Goal: Task Accomplishment & Management: Manage account settings

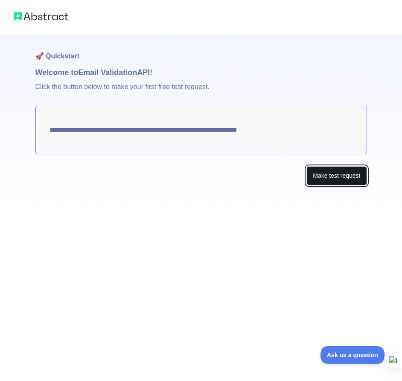
click at [325, 177] on button "Make test request" at bounding box center [336, 175] width 60 height 19
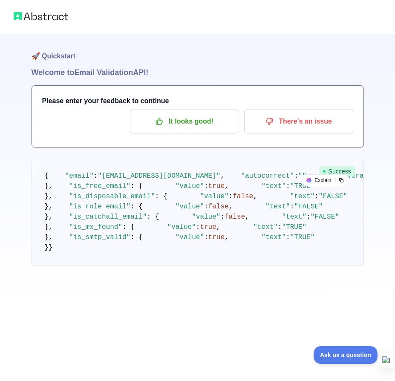
click at [323, 212] on pre "{ "email" : "[EMAIL_ADDRESS][DOMAIN_NAME]" , "autocorrect" : "" , "deliverabili…" at bounding box center [198, 212] width 333 height 108
click at [225, 119] on p "It looks good!" at bounding box center [184, 121] width 96 height 15
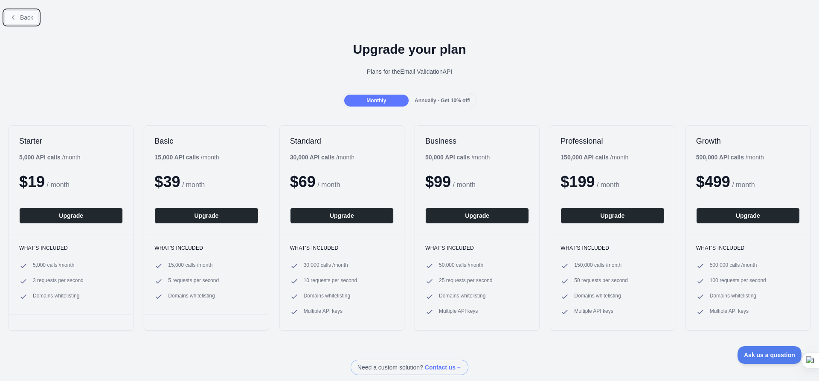
click at [23, 18] on span "Back" at bounding box center [26, 17] width 13 height 7
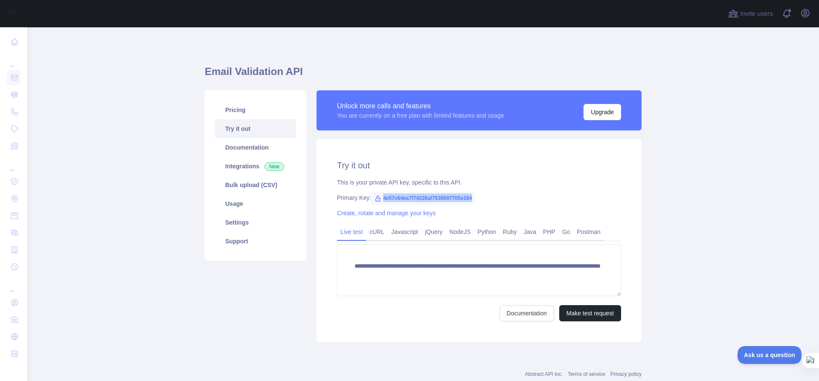
drag, startPoint x: 474, startPoint y: 198, endPoint x: 376, endPoint y: 198, distance: 97.7
click at [376, 198] on div "Primary Key: 4e57c64ea7f74228af7538997705e184" at bounding box center [479, 198] width 284 height 9
click at [394, 232] on link "Javascript" at bounding box center [405, 232] width 34 height 14
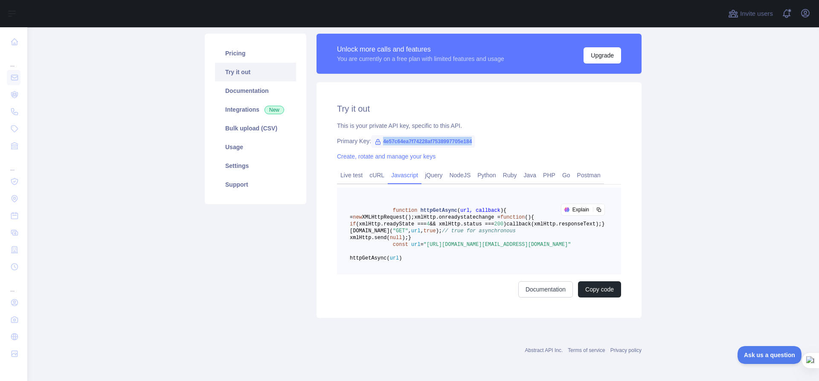
scroll to position [63, 0]
click at [401, 171] on link "NodeJS" at bounding box center [460, 175] width 28 height 14
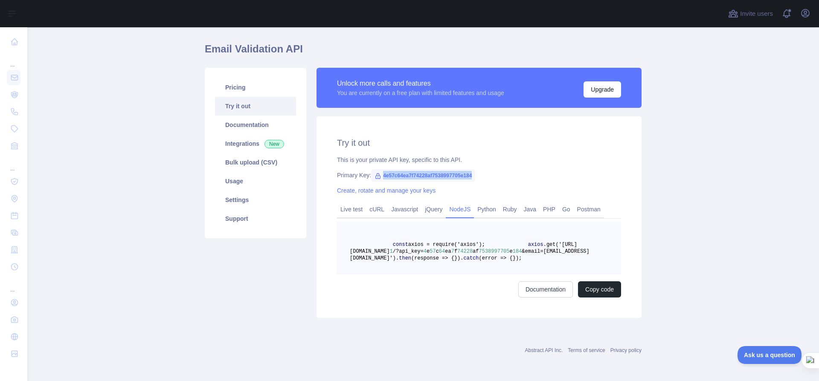
scroll to position [50, 0]
click at [401, 255] on span "(error => {" at bounding box center [496, 258] width 34 height 6
click at [397, 203] on link "Javascript" at bounding box center [405, 210] width 34 height 14
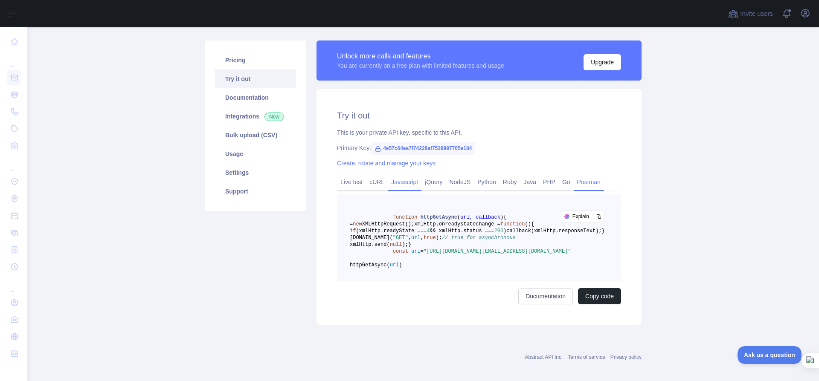
click at [401, 183] on link "Postman" at bounding box center [589, 182] width 30 height 14
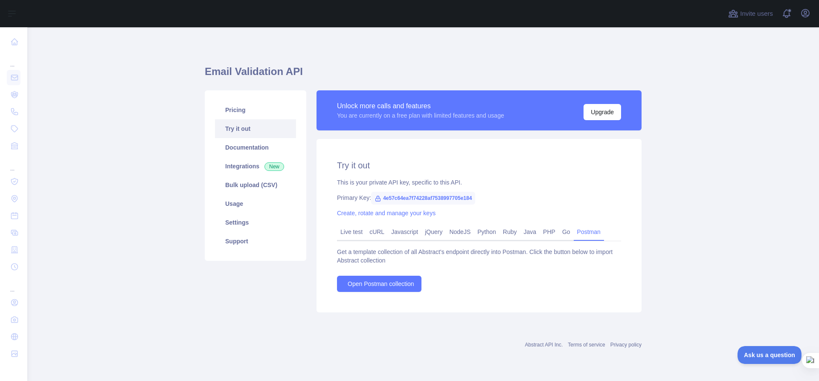
scroll to position [0, 0]
click at [401, 234] on link "Javascript" at bounding box center [405, 232] width 34 height 14
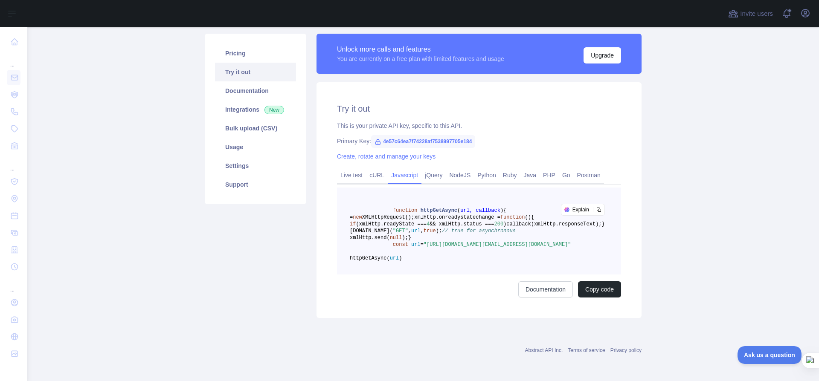
scroll to position [73, 0]
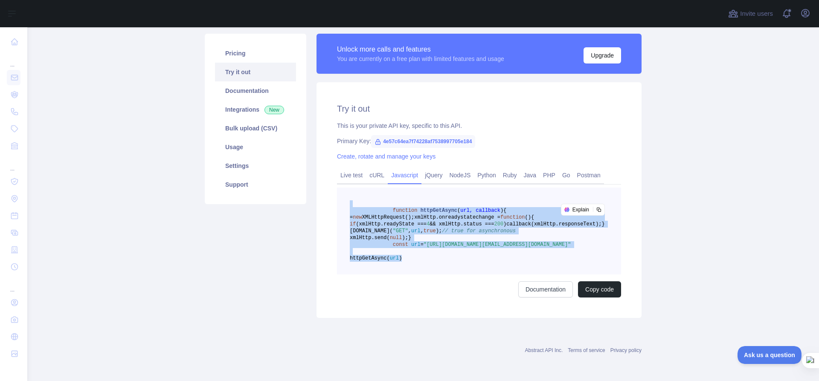
drag, startPoint x: 444, startPoint y: 289, endPoint x: 337, endPoint y: 191, distance: 145.2
click at [337, 191] on pre "function httpGetAsync ( url, callback ) { const xmlHttp = new XMLHttpRequest();…" at bounding box center [479, 231] width 284 height 87
copy code "function httpGetAsync ( url, callback ) { const xmlHttp = new XMLHttpRequest();…"
click at [401, 234] on span ""GET"" at bounding box center [400, 231] width 15 height 6
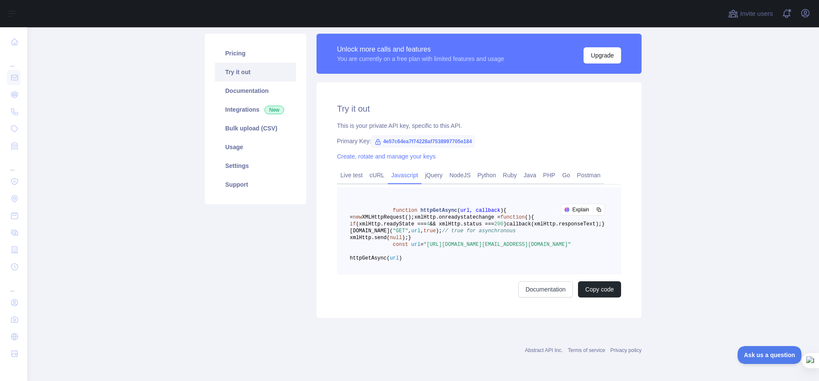
scroll to position [0, 0]
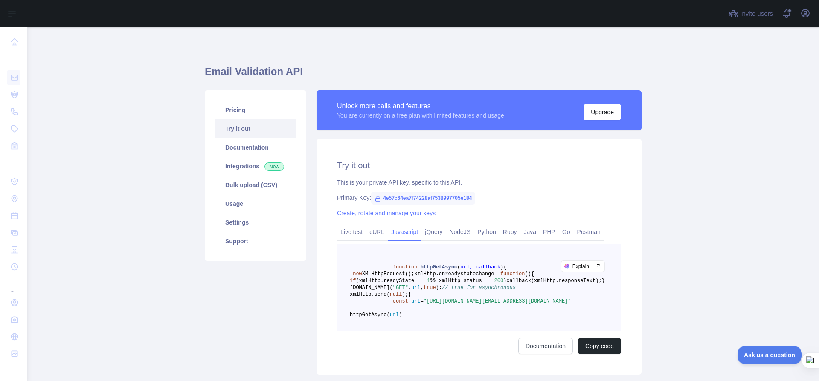
click at [401, 118] on div "Unlock more calls and features You are currently on a free plan with limited fe…" at bounding box center [479, 111] width 284 height 20
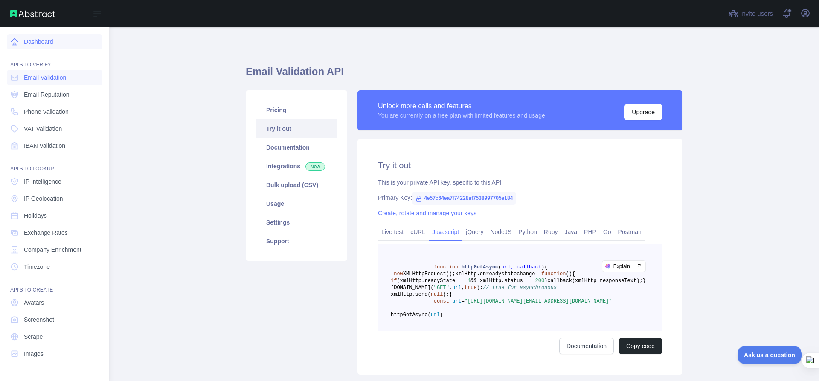
click at [29, 40] on link "Dashboard" at bounding box center [55, 41] width 96 height 15
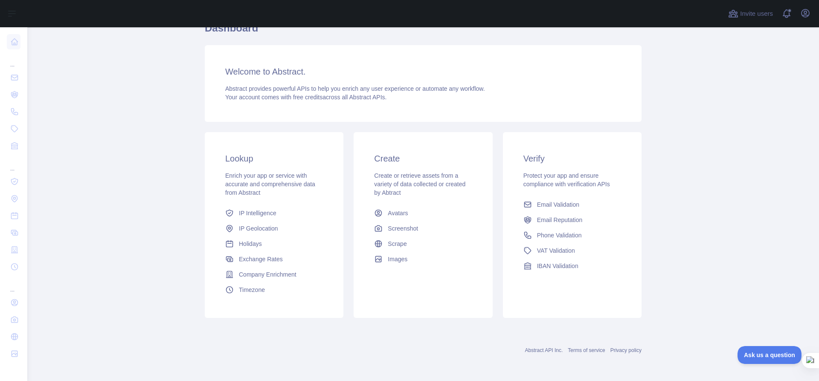
scroll to position [44, 0]
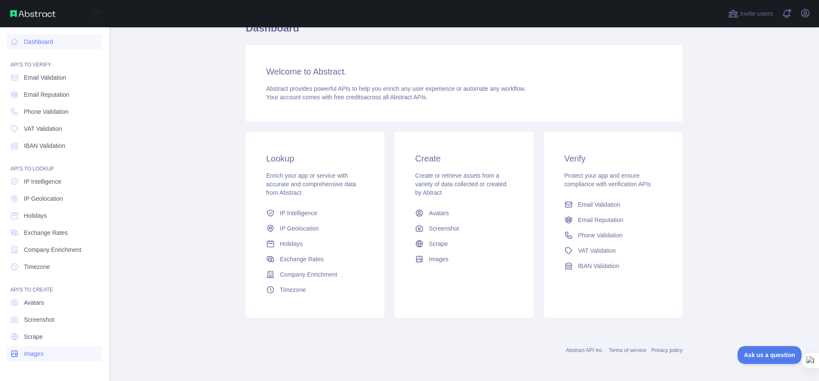
click at [48, 352] on link "Images" at bounding box center [55, 353] width 96 height 15
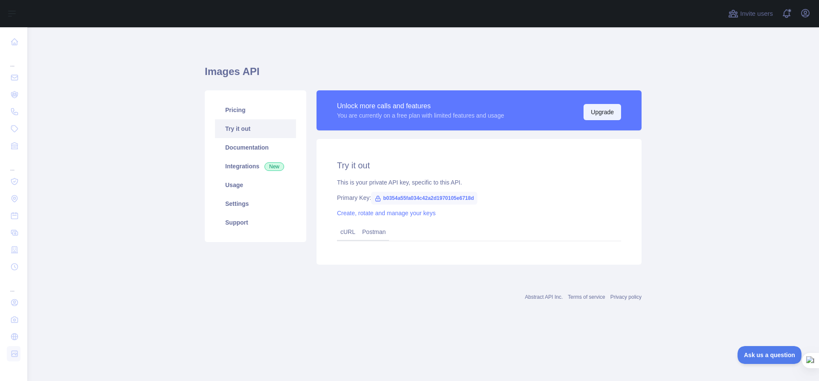
click at [401, 111] on button "Upgrade" at bounding box center [602, 112] width 38 height 16
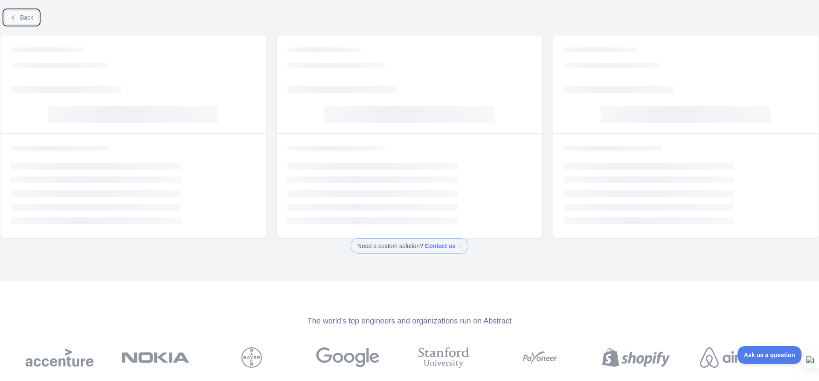
click at [29, 19] on span "Back" at bounding box center [26, 17] width 13 height 7
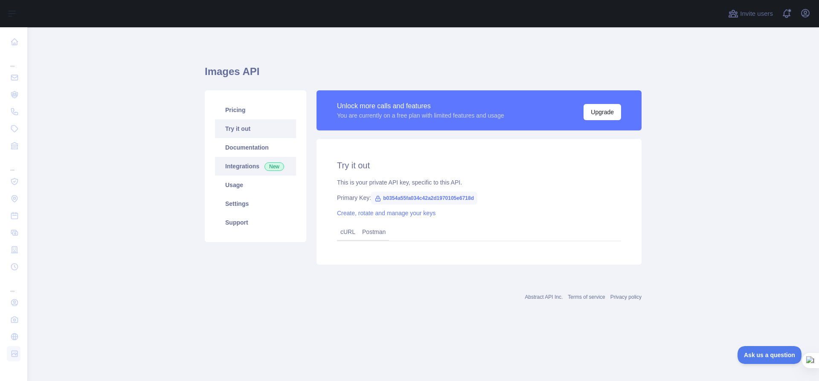
click at [239, 165] on link "Integrations New" at bounding box center [255, 166] width 81 height 19
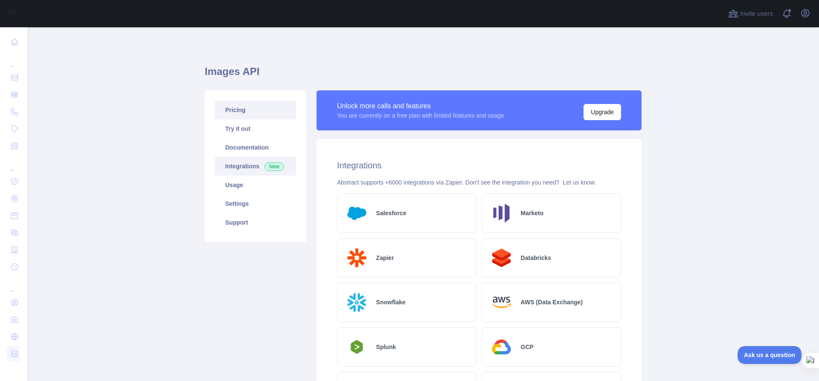
click at [241, 112] on link "Pricing" at bounding box center [255, 110] width 81 height 19
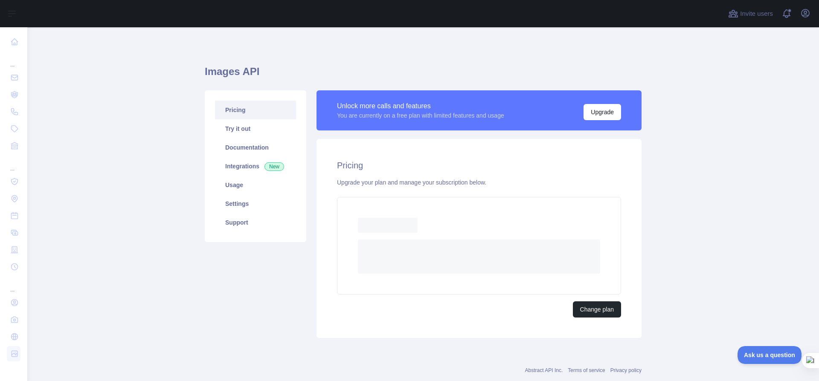
scroll to position [20, 0]
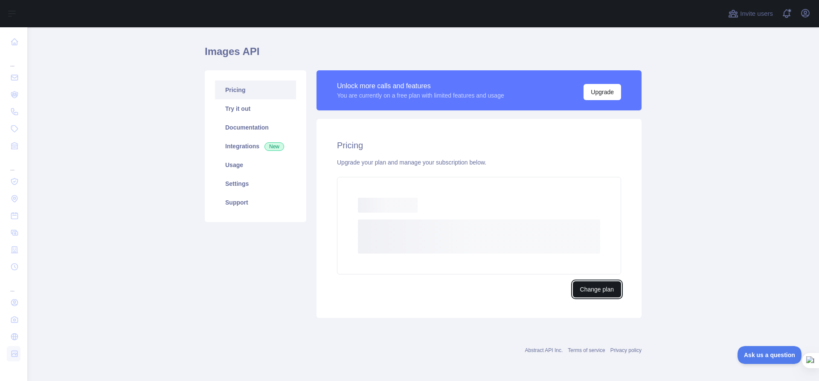
click at [401, 289] on button "Change plan" at bounding box center [597, 289] width 48 height 16
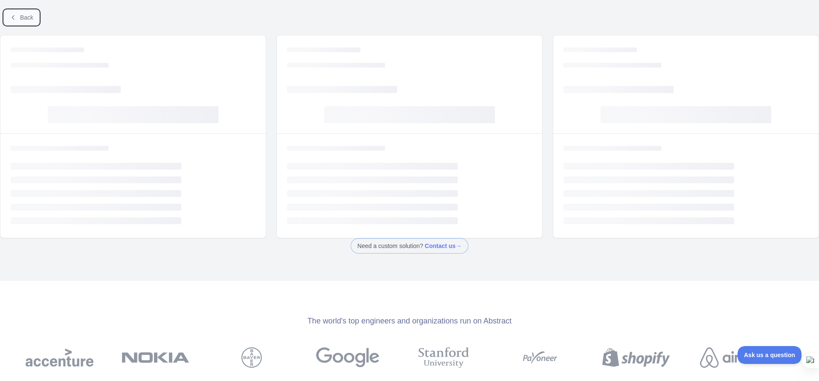
click at [30, 17] on span "Back" at bounding box center [26, 17] width 13 height 7
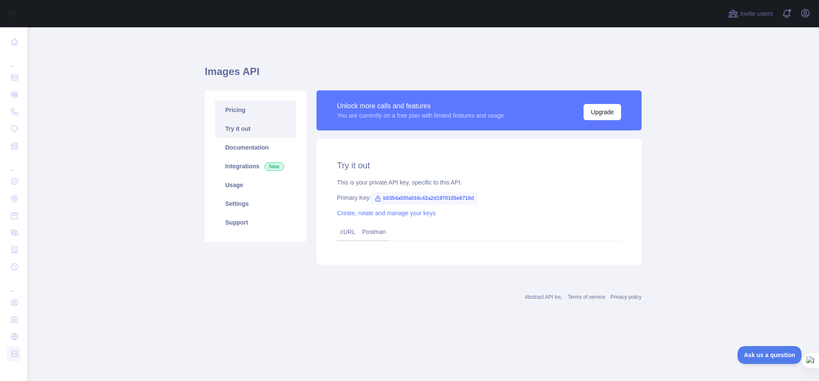
click at [243, 114] on link "Pricing" at bounding box center [255, 110] width 81 height 19
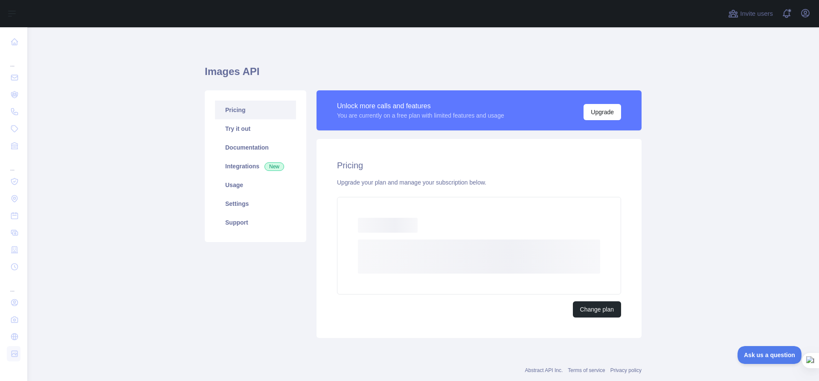
click at [401, 165] on h2 "Pricing" at bounding box center [479, 166] width 284 height 12
drag, startPoint x: 496, startPoint y: 185, endPoint x: 391, endPoint y: 168, distance: 106.6
click at [390, 168] on div "Pricing Upgrade your plan and manage your subscription below. Loading... Loadin…" at bounding box center [478, 238] width 325 height 199
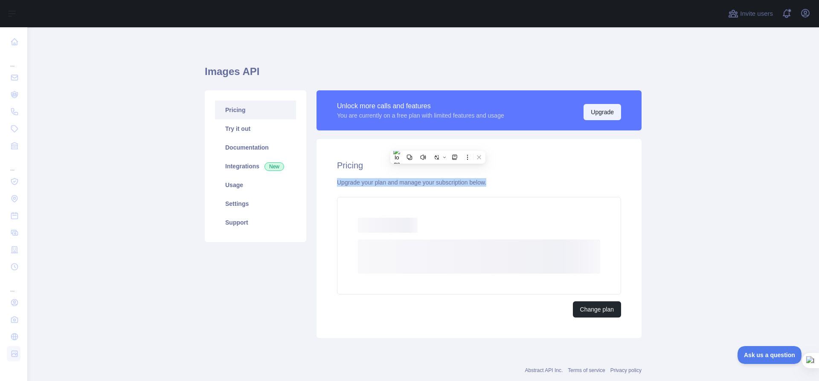
click at [401, 114] on button "Upgrade" at bounding box center [602, 112] width 38 height 16
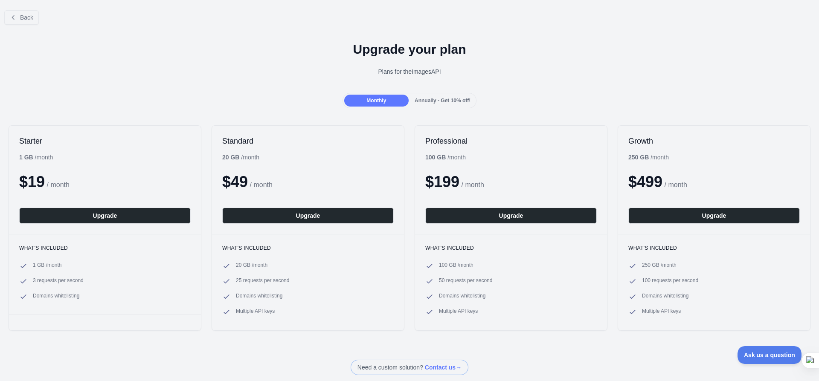
click at [401, 99] on span "Annually - Get 10% off!" at bounding box center [443, 101] width 56 height 6
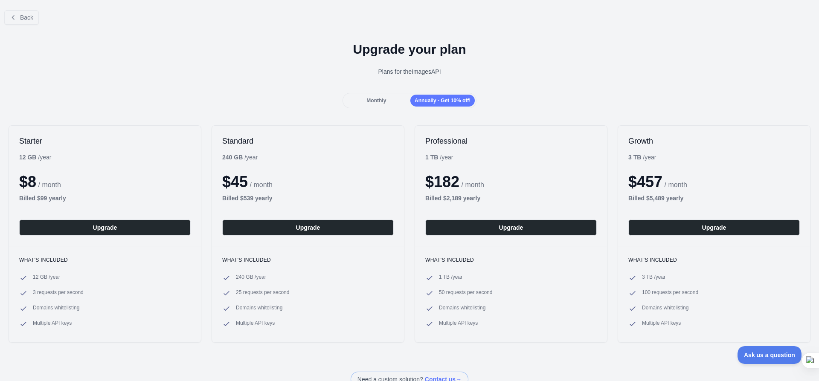
click at [370, 104] on div "Monthly" at bounding box center [376, 101] width 64 height 12
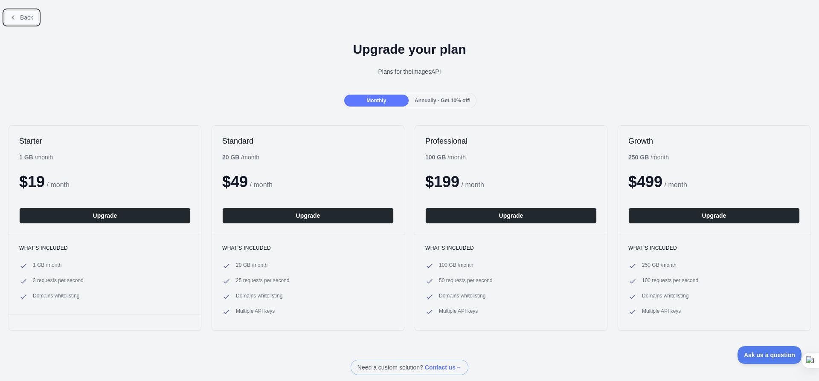
click at [9, 12] on button "Back" at bounding box center [21, 17] width 35 height 15
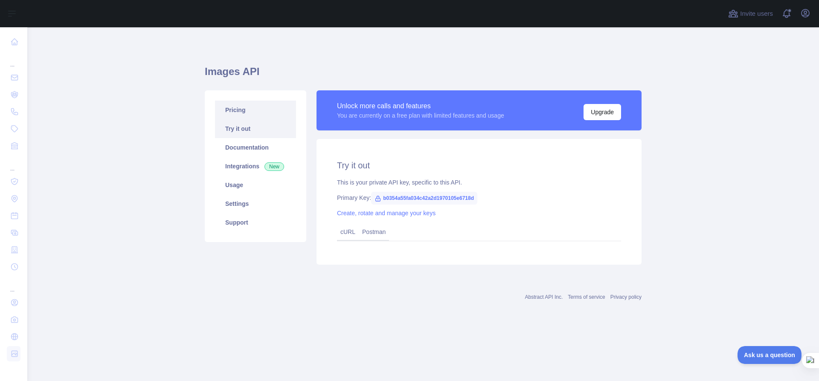
click at [263, 105] on link "Pricing" at bounding box center [255, 110] width 81 height 19
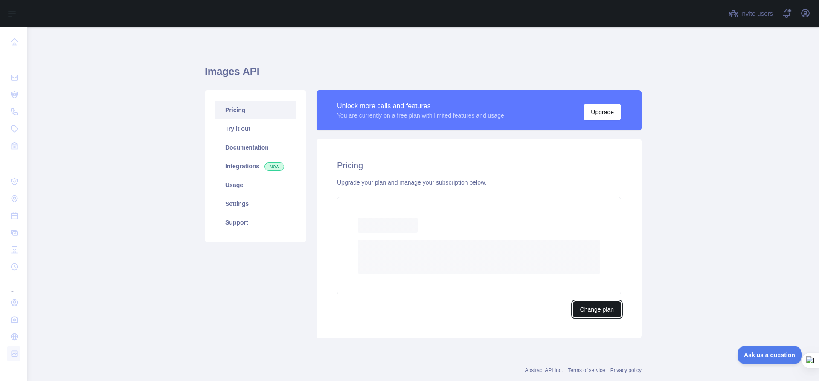
click at [401, 305] on button "Change plan" at bounding box center [597, 310] width 48 height 16
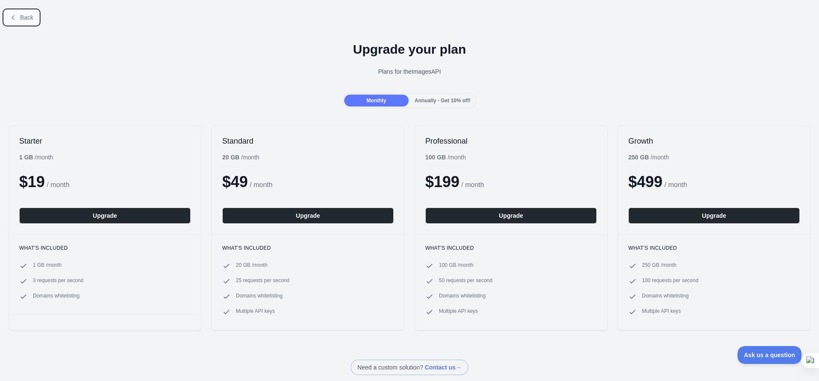
click at [30, 19] on span "Back" at bounding box center [26, 17] width 13 height 7
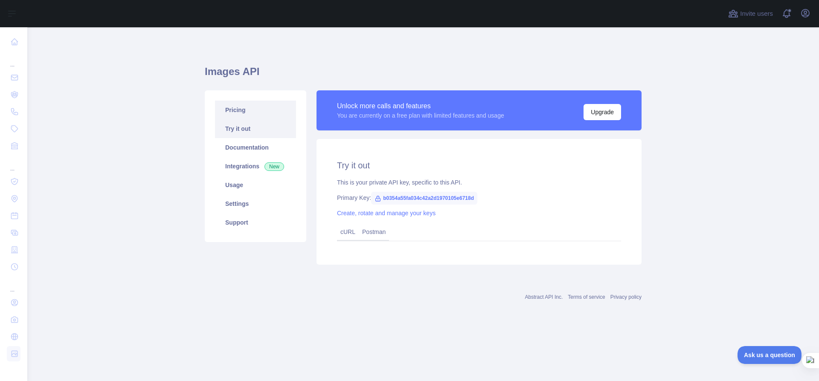
click at [255, 110] on link "Pricing" at bounding box center [255, 110] width 81 height 19
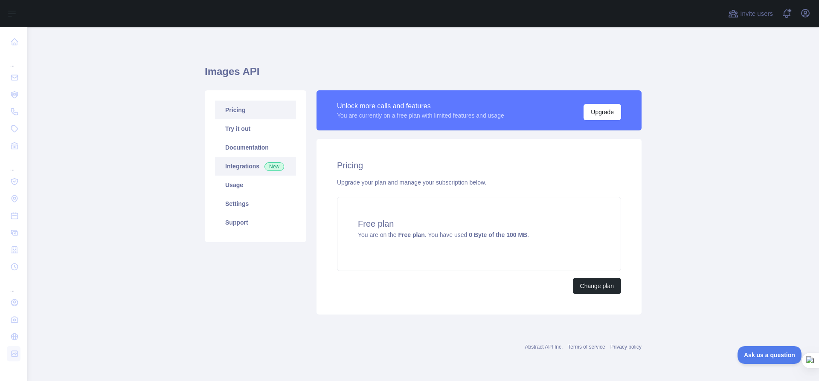
click at [271, 165] on span "New" at bounding box center [274, 166] width 20 height 9
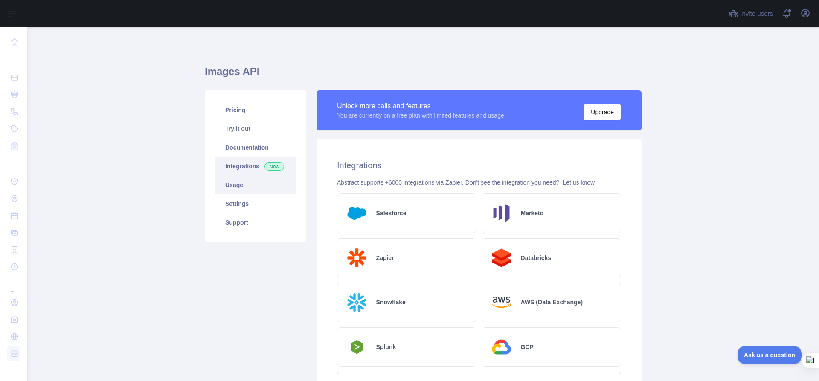
click at [257, 185] on link "Usage" at bounding box center [255, 185] width 81 height 19
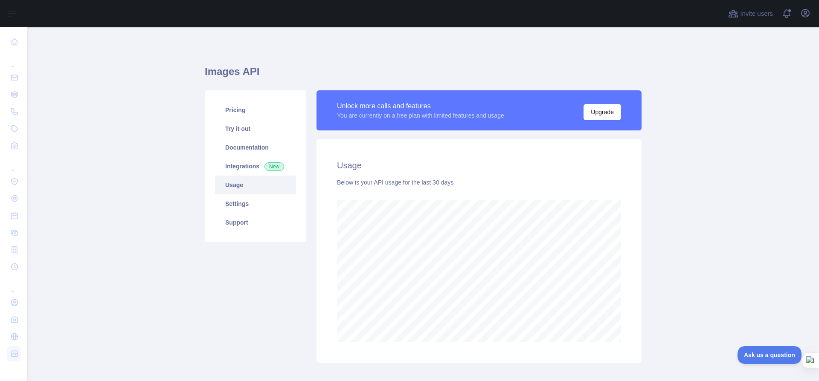
scroll to position [354, 785]
click at [248, 148] on link "Documentation" at bounding box center [255, 147] width 81 height 19
click at [238, 198] on link "Settings" at bounding box center [255, 203] width 81 height 19
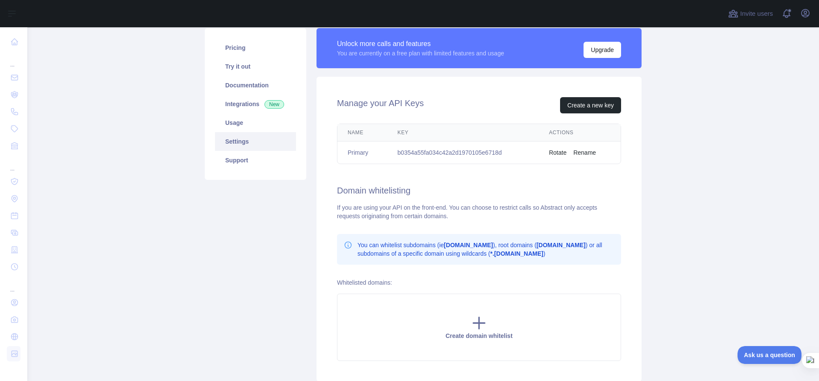
scroll to position [65, 0]
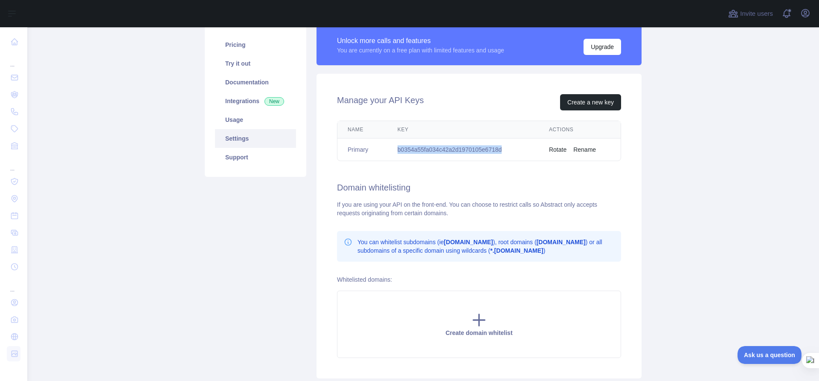
drag, startPoint x: 504, startPoint y: 150, endPoint x: 392, endPoint y: 150, distance: 112.2
click at [392, 150] on td "b0354a55fa034c42a2d1970105e6718d" at bounding box center [462, 150] width 151 height 23
copy td "b0354a55fa034c42a2d1970105e6718d"
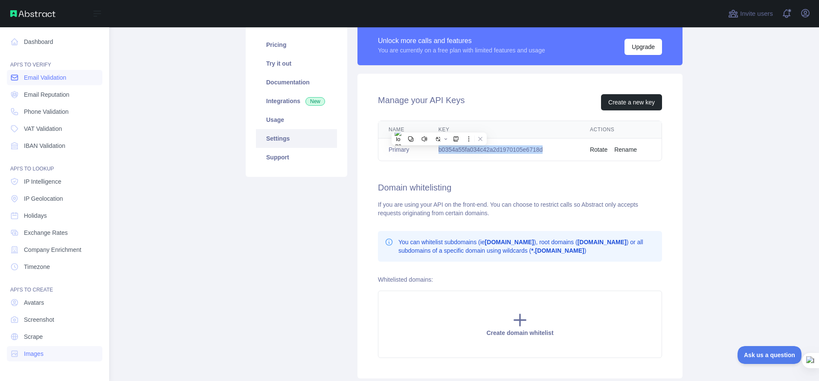
click at [32, 79] on span "Email Validation" at bounding box center [45, 77] width 42 height 9
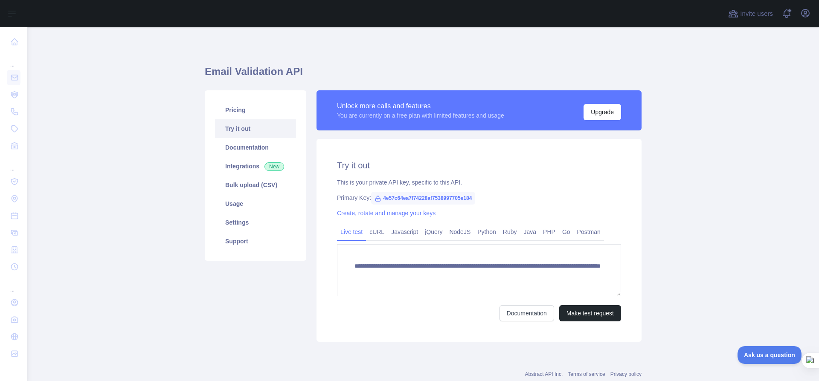
scroll to position [24, 0]
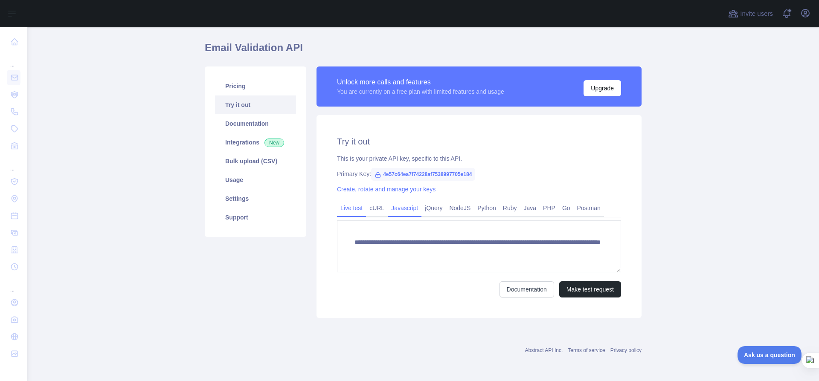
click at [398, 211] on link "Javascript" at bounding box center [405, 208] width 34 height 14
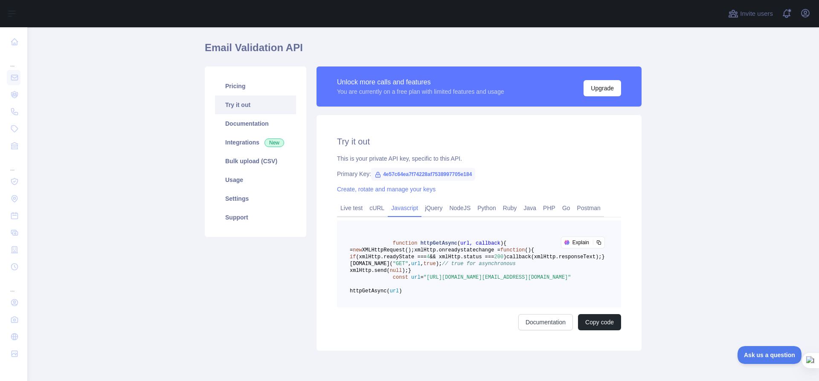
scroll to position [98, 0]
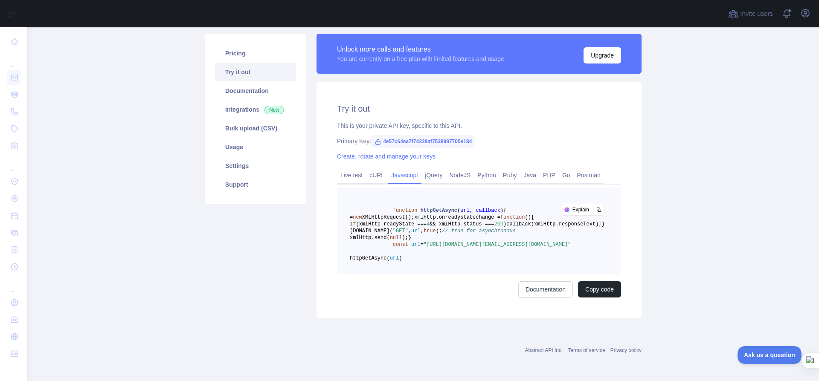
click at [265, 240] on div "Pricing Try it out Documentation Integrations New Bulk upload (CSV) Usage Setti…" at bounding box center [256, 176] width 112 height 284
click at [401, 221] on span "4" at bounding box center [427, 224] width 3 height 6
click at [401, 229] on pre "function httpGetAsync ( url, callback ) { const xmlHttp = new XMLHttpRequest();…" at bounding box center [479, 231] width 284 height 87
click at [401, 287] on button "Copy code" at bounding box center [599, 289] width 43 height 16
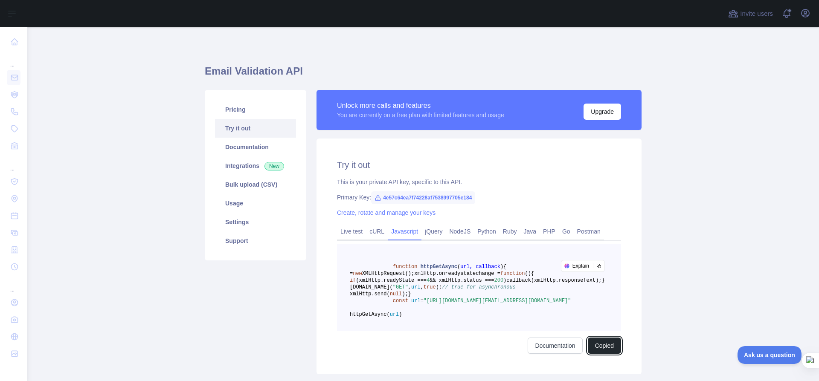
scroll to position [0, 0]
click at [374, 197] on icon at bounding box center [377, 198] width 7 height 7
drag, startPoint x: 470, startPoint y: 197, endPoint x: 378, endPoint y: 194, distance: 92.2
click at [377, 194] on span "4e57c64ea7f74228af7538997705e184" at bounding box center [423, 198] width 104 height 13
copy span "4e57c64ea7f74228af7538997705e184"
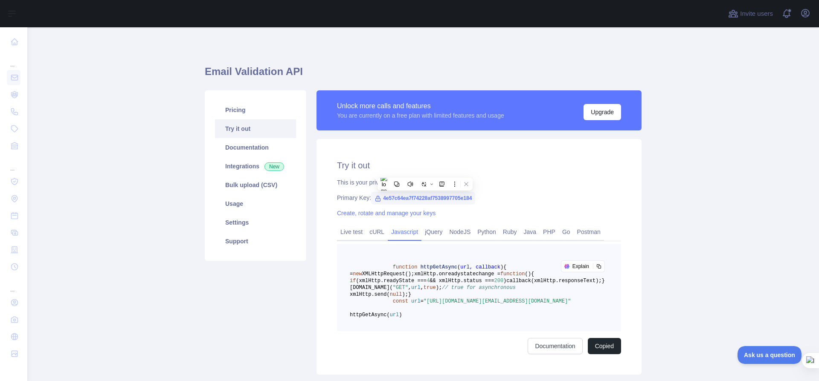
click at [401, 144] on div "Try it out This is your private API key, specific to this API. Primary Key: 4e5…" at bounding box center [478, 257] width 325 height 236
click at [241, 113] on link "Pricing" at bounding box center [255, 110] width 81 height 19
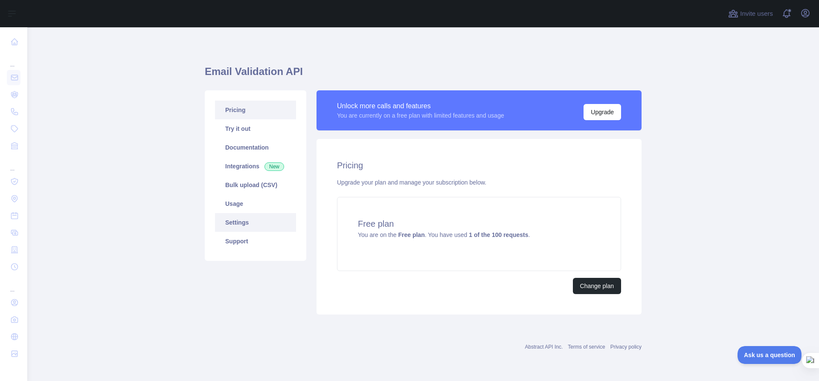
click at [249, 224] on link "Settings" at bounding box center [255, 222] width 81 height 19
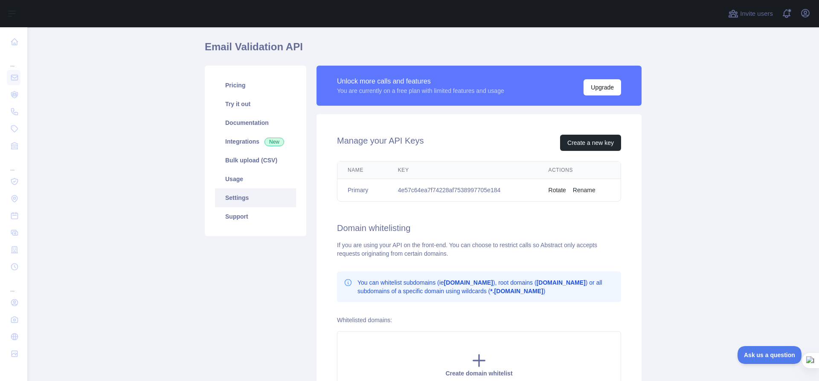
scroll to position [33, 0]
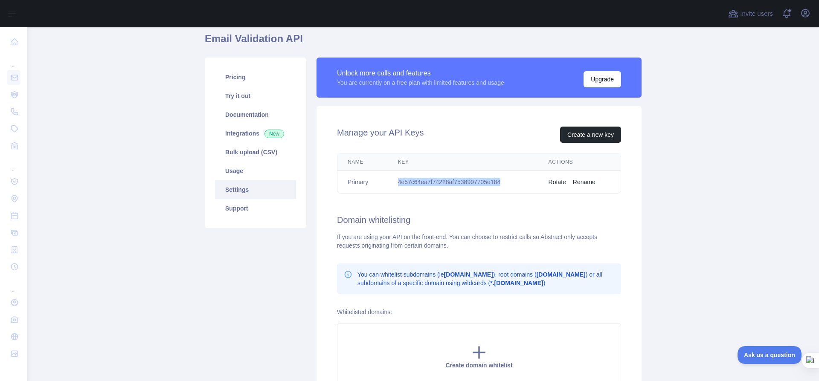
drag, startPoint x: 506, startPoint y: 182, endPoint x: 396, endPoint y: 180, distance: 109.6
click at [395, 180] on td "4e57c64ea7f74228af7538997705e184" at bounding box center [463, 182] width 151 height 23
copy td "4e57c64ea7f74228af7538997705e184"
click at [401, 209] on div "Manage your API Keys Create a new key Name Key Actions Primary 4e57c64ea7f74228…" at bounding box center [478, 258] width 325 height 305
click at [401, 138] on button "Create a new key" at bounding box center [590, 135] width 61 height 16
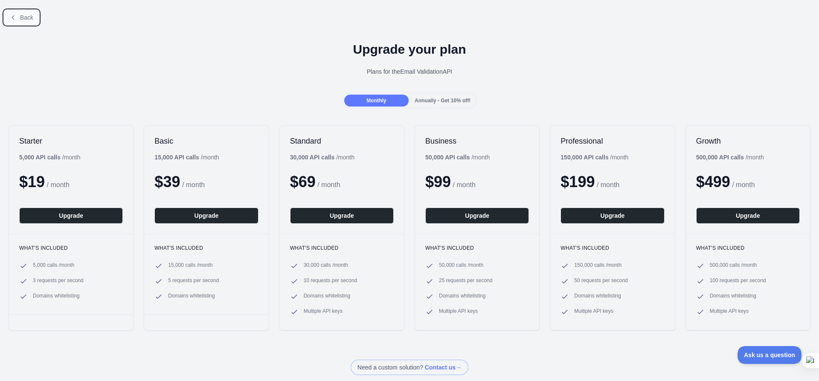
click at [18, 16] on button "Back" at bounding box center [21, 17] width 35 height 15
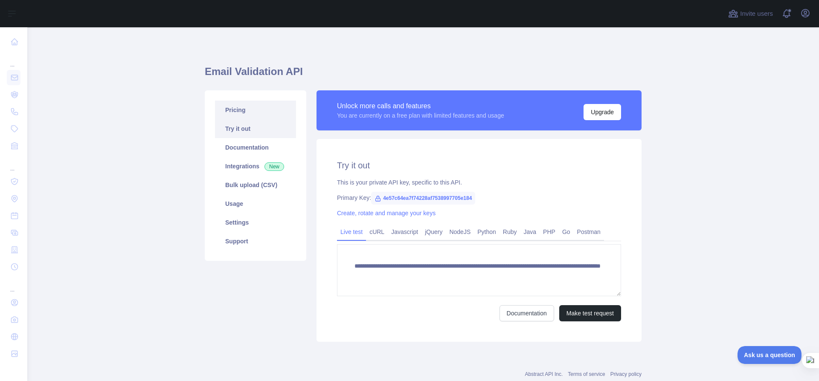
click at [251, 113] on link "Pricing" at bounding box center [255, 110] width 81 height 19
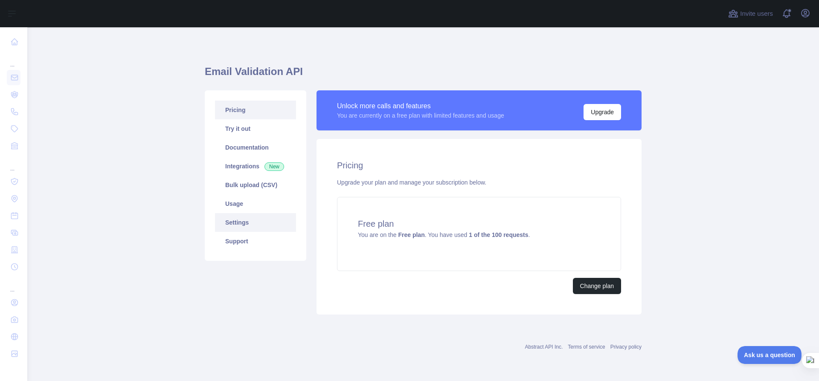
click at [265, 226] on link "Settings" at bounding box center [255, 222] width 81 height 19
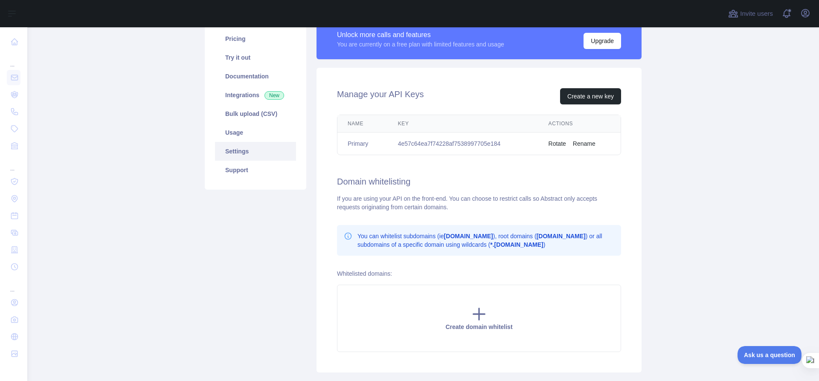
scroll to position [77, 0]
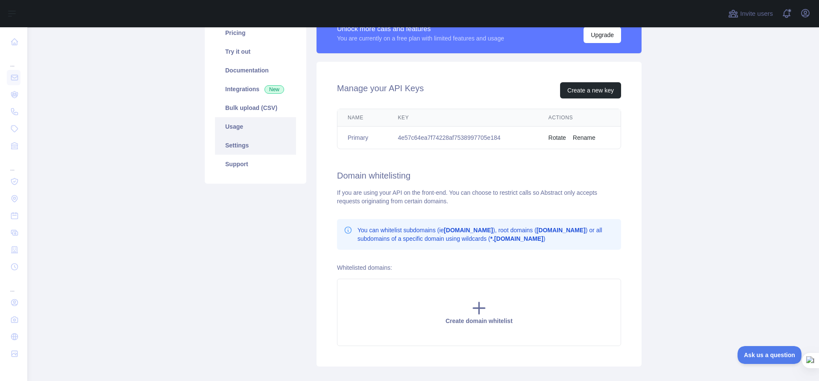
click at [249, 131] on link "Usage" at bounding box center [255, 126] width 81 height 19
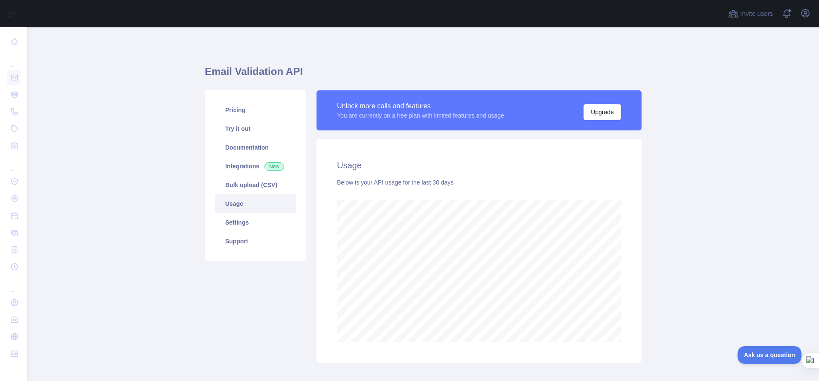
scroll to position [354, 785]
click at [257, 225] on link "Settings" at bounding box center [255, 222] width 81 height 19
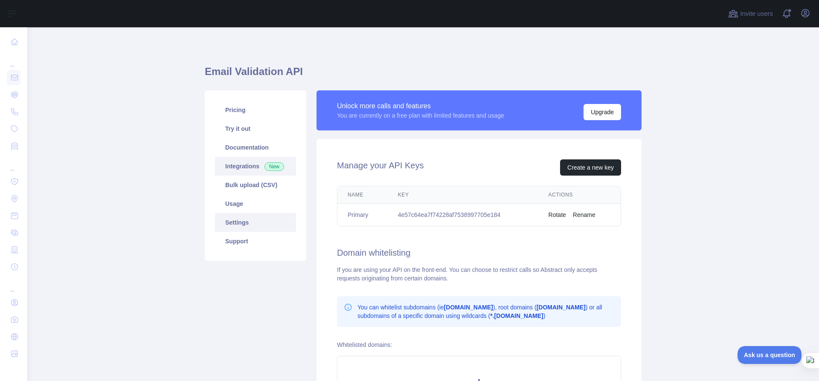
click at [251, 160] on link "Integrations New" at bounding box center [255, 166] width 81 height 19
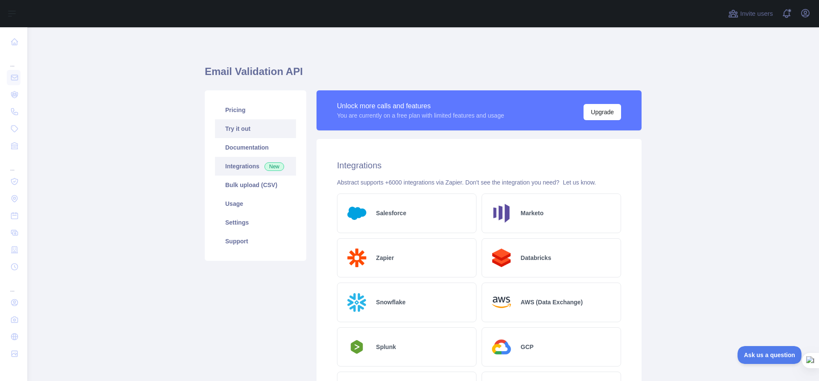
click at [250, 129] on link "Try it out" at bounding box center [255, 128] width 81 height 19
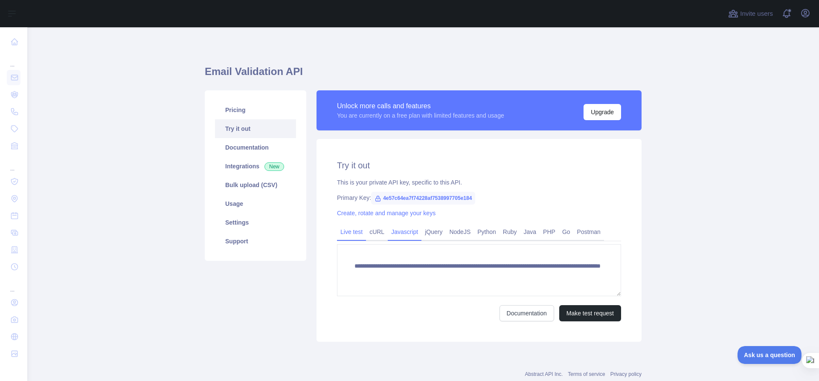
click at [401, 230] on link "Javascript" at bounding box center [405, 232] width 34 height 14
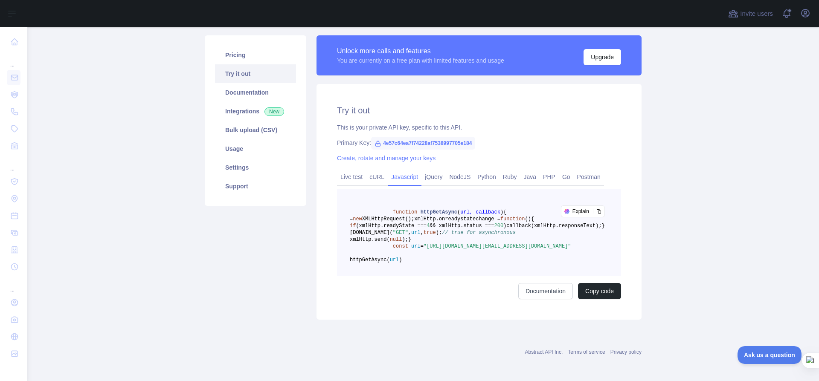
scroll to position [51, 0]
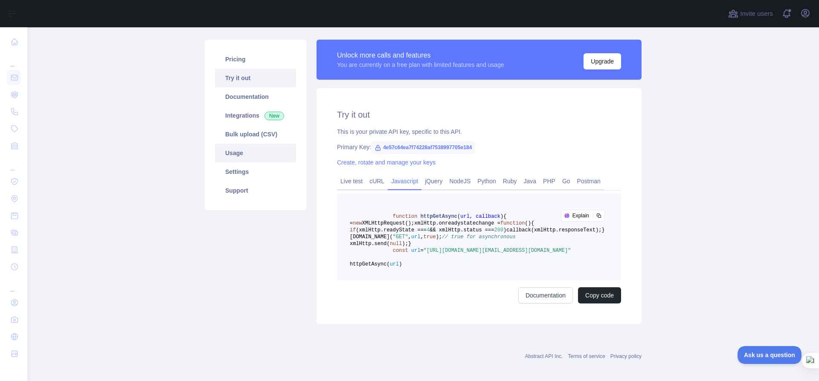
click at [241, 151] on link "Usage" at bounding box center [255, 153] width 81 height 19
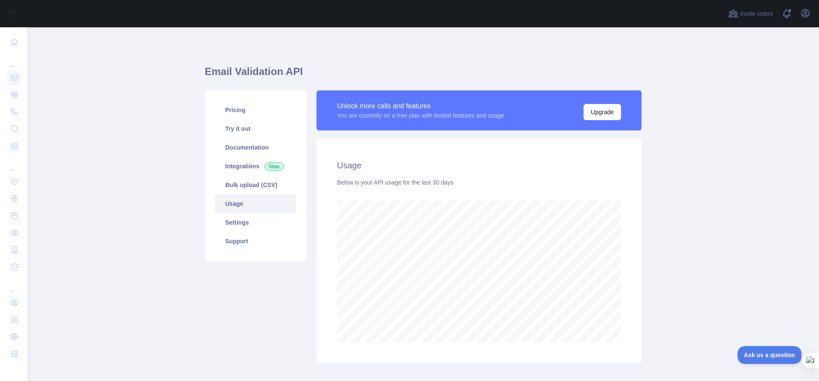
click at [236, 207] on link "Usage" at bounding box center [255, 203] width 81 height 19
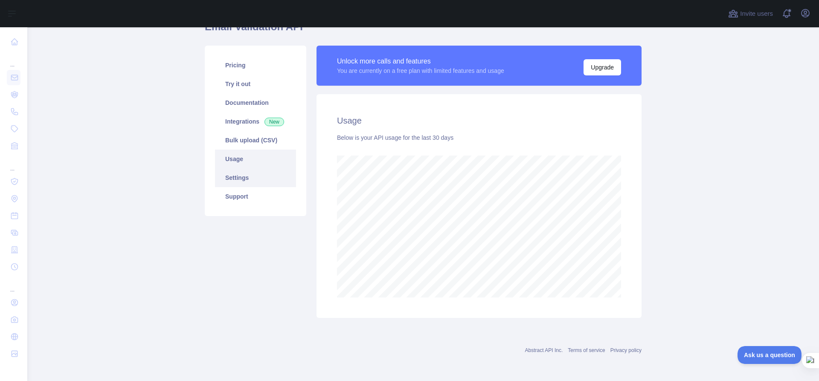
click at [231, 179] on link "Settings" at bounding box center [255, 177] width 81 height 19
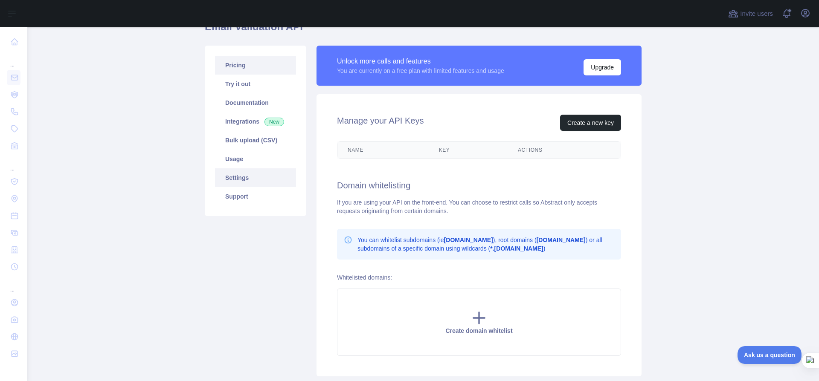
click at [232, 68] on link "Pricing" at bounding box center [255, 65] width 81 height 19
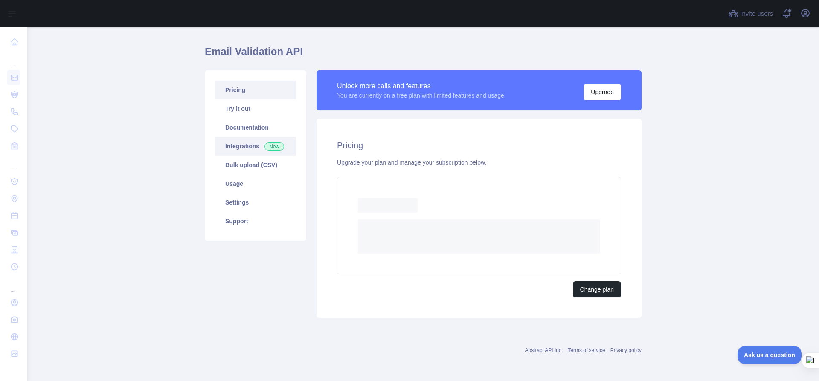
click at [239, 142] on link "Integrations New" at bounding box center [255, 146] width 81 height 19
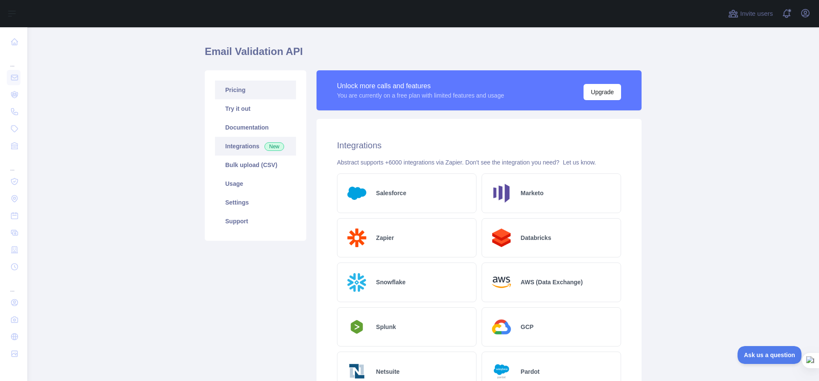
click at [266, 96] on link "Pricing" at bounding box center [255, 90] width 81 height 19
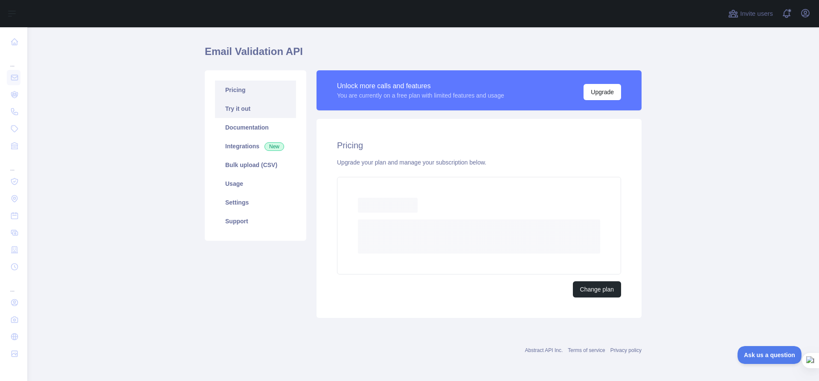
click at [251, 111] on ul "Pricing Try it out Documentation Integrations New Bulk upload (CSV) Usage Setti…" at bounding box center [255, 156] width 81 height 150
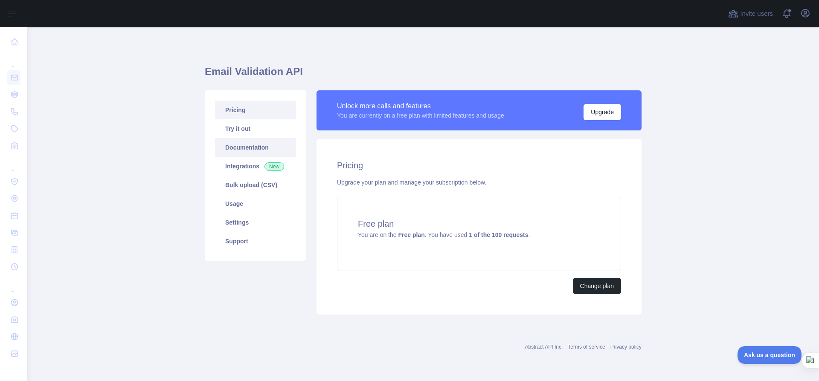
click at [255, 142] on link "Documentation" at bounding box center [255, 147] width 81 height 19
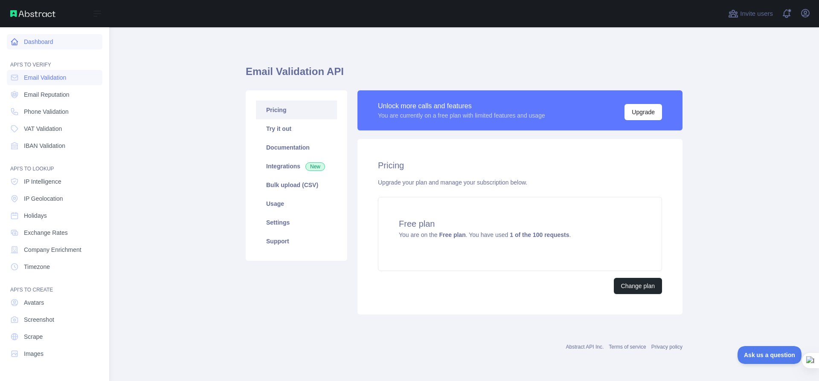
click at [48, 43] on link "Dashboard" at bounding box center [55, 41] width 96 height 15
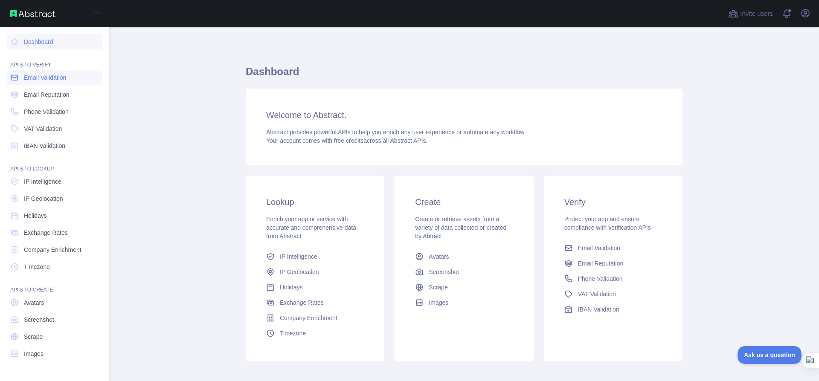
click at [34, 79] on span "Email Validation" at bounding box center [45, 77] width 42 height 9
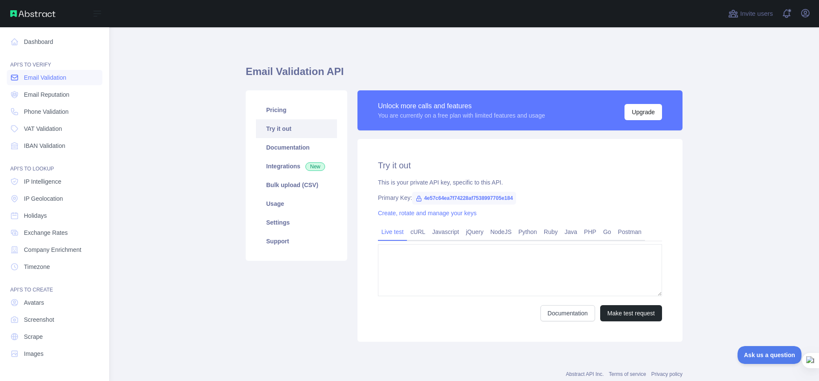
type textarea "**********"
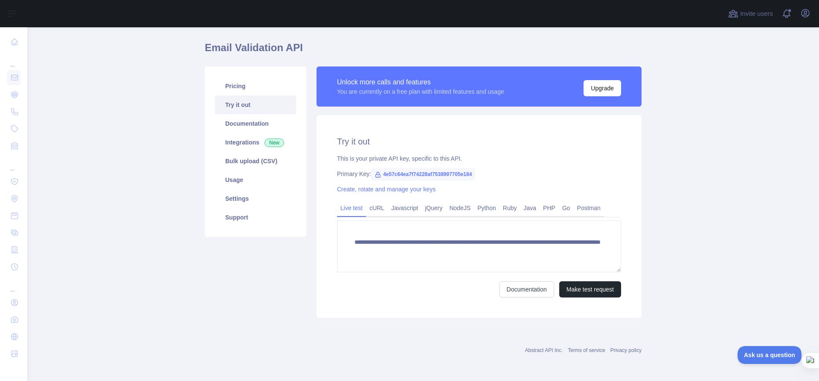
scroll to position [24, 0]
click at [248, 125] on link "Documentation" at bounding box center [255, 123] width 81 height 19
click at [251, 126] on link "Documentation" at bounding box center [255, 123] width 81 height 19
click at [249, 128] on link "Documentation" at bounding box center [255, 123] width 81 height 19
click at [247, 141] on link "Integrations New" at bounding box center [255, 142] width 81 height 19
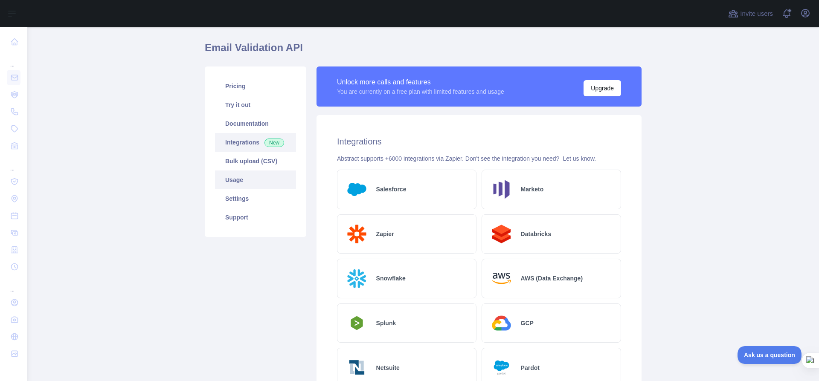
click at [259, 178] on link "Usage" at bounding box center [255, 180] width 81 height 19
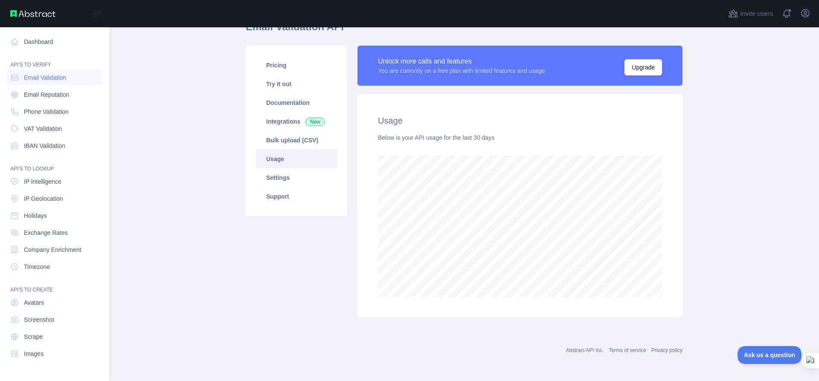
scroll to position [426120, 425771]
click at [42, 112] on span "Phone Validation" at bounding box center [46, 111] width 45 height 9
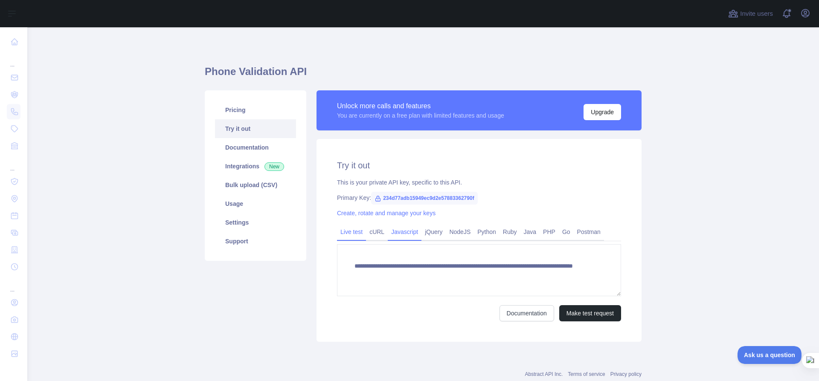
click at [396, 233] on link "Javascript" at bounding box center [405, 232] width 34 height 14
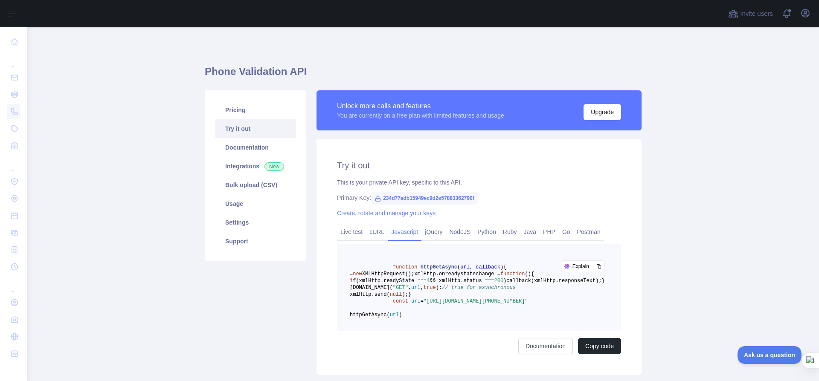
click at [401, 284] on span "callback(xmlHttp.responseText);" at bounding box center [553, 281] width 95 height 6
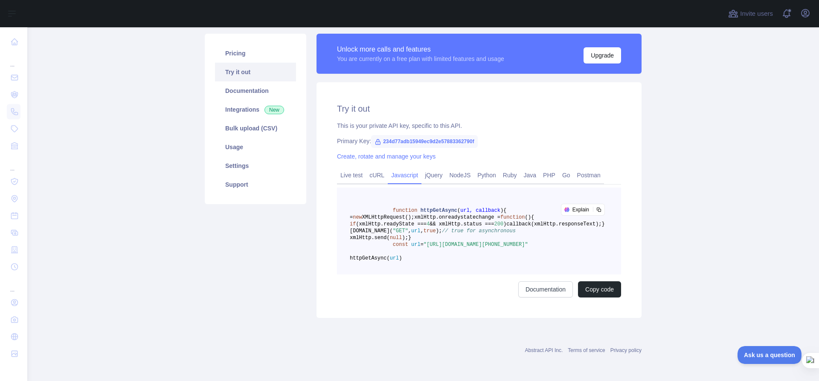
scroll to position [96, 0]
click at [401, 293] on button "Copy code" at bounding box center [599, 289] width 43 height 16
click at [401, 128] on div "Try it out This is your private API key, specific to this API. Primary Key: 234…" at bounding box center [478, 200] width 325 height 236
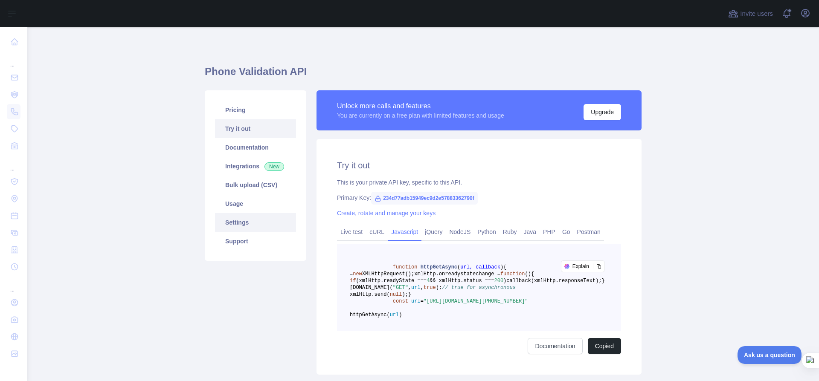
click at [252, 219] on link "Settings" at bounding box center [255, 222] width 81 height 19
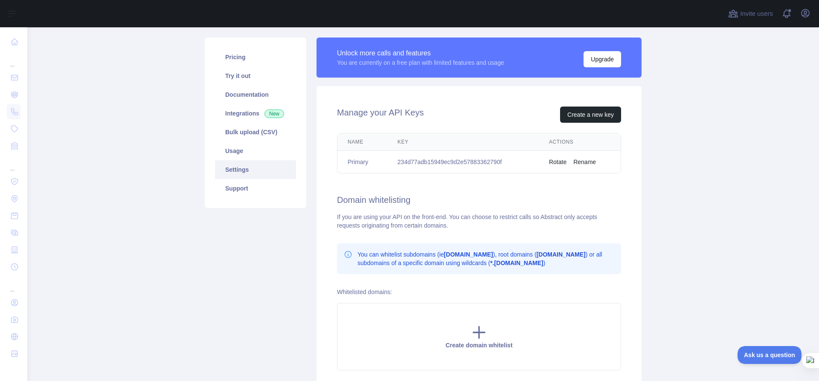
scroll to position [94, 0]
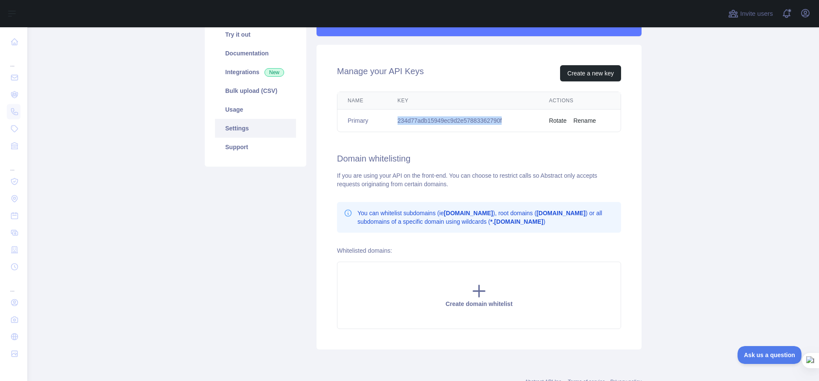
drag, startPoint x: 503, startPoint y: 122, endPoint x: 396, endPoint y: 116, distance: 107.2
click at [394, 116] on td "234d77adb15949ec9d2e57883362790f" at bounding box center [462, 121] width 151 height 23
copy td "234d77adb15949ec9d2e57883362790f"
click at [401, 121] on button "Rename" at bounding box center [584, 120] width 23 height 9
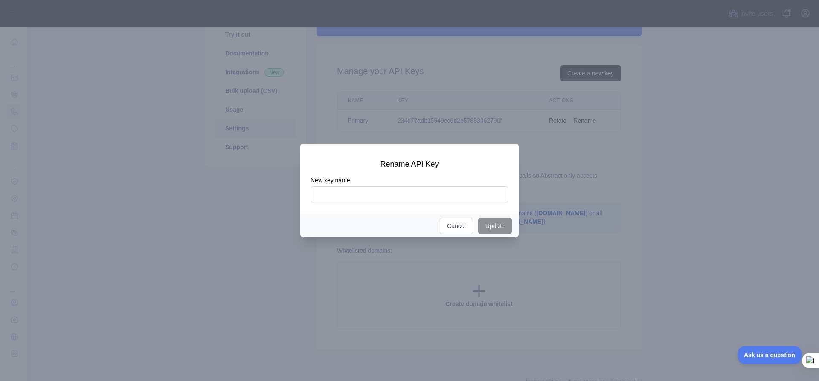
click at [346, 196] on input "New key name" at bounding box center [409, 194] width 198 height 16
type input "*"
type input "**********"
click at [401, 228] on button "Update" at bounding box center [495, 226] width 34 height 16
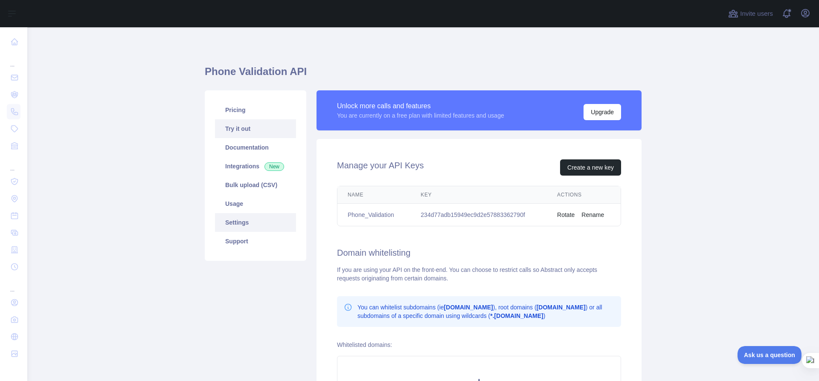
click at [249, 133] on link "Try it out" at bounding box center [255, 128] width 81 height 19
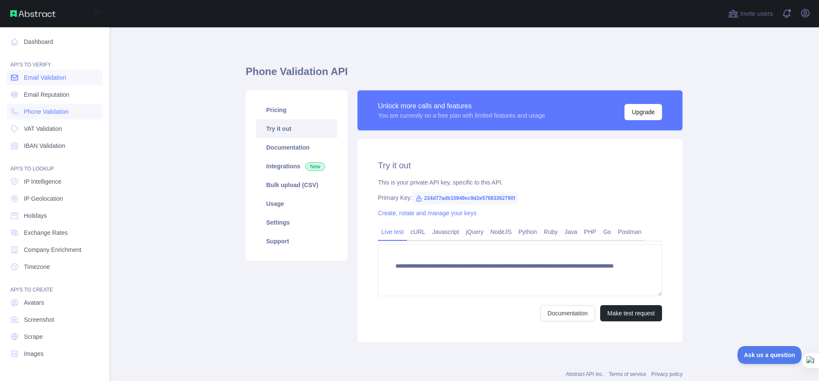
click at [38, 75] on span "Email Validation" at bounding box center [45, 77] width 42 height 9
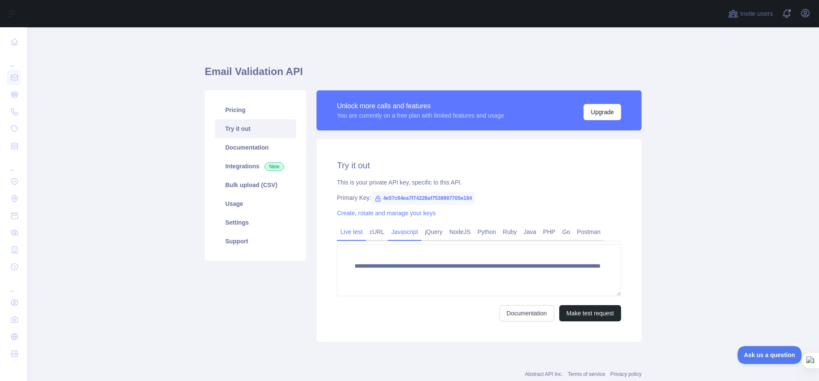
click at [406, 234] on link "Javascript" at bounding box center [405, 232] width 34 height 14
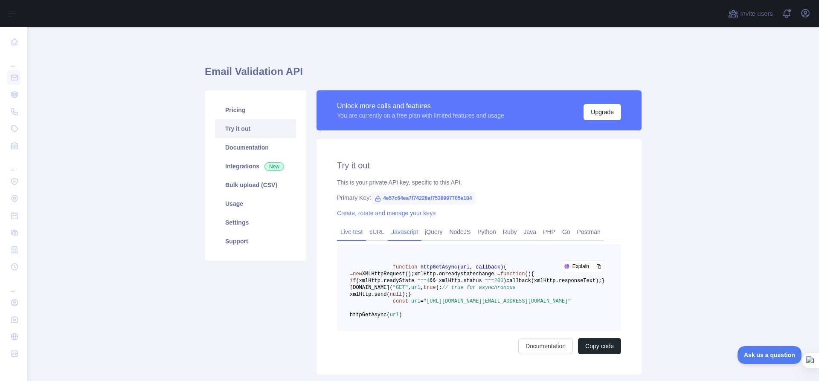
click at [342, 231] on link "Live test" at bounding box center [351, 232] width 29 height 14
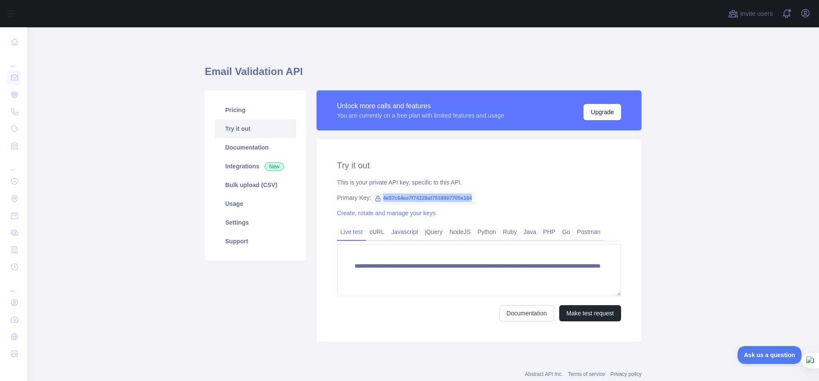
drag, startPoint x: 473, startPoint y: 197, endPoint x: 379, endPoint y: 201, distance: 93.9
click at [379, 201] on div "Primary Key: 4e57c64ea7f74228af7538997705e184" at bounding box center [479, 198] width 284 height 9
click at [504, 185] on div "This is your private API key, specific to this API." at bounding box center [479, 182] width 284 height 9
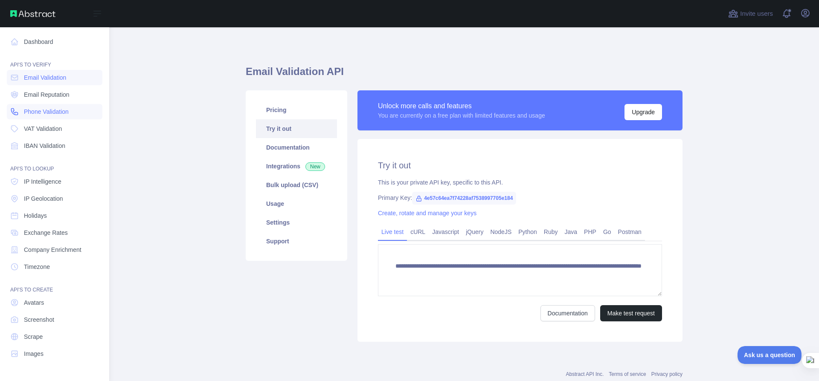
click at [33, 111] on span "Phone Validation" at bounding box center [46, 111] width 45 height 9
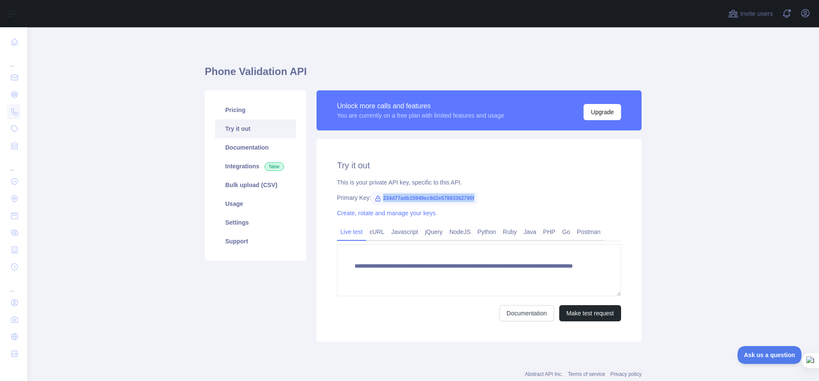
drag, startPoint x: 472, startPoint y: 197, endPoint x: 380, endPoint y: 200, distance: 91.7
click at [379, 200] on span "234d77adb15949ec9d2e57883362790f" at bounding box center [424, 198] width 107 height 13
copy span "234d77adb15949ec9d2e57883362790f"
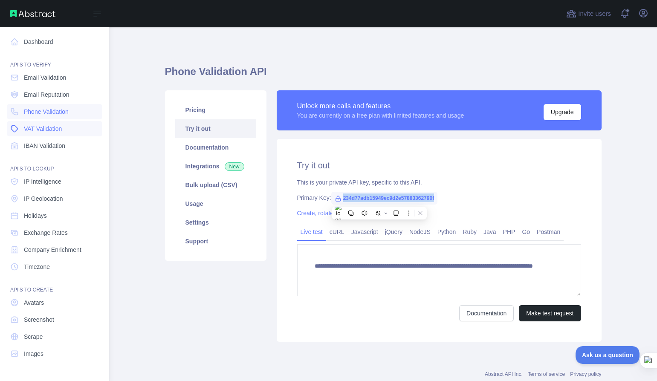
click at [62, 131] on span "VAT Validation" at bounding box center [43, 129] width 38 height 9
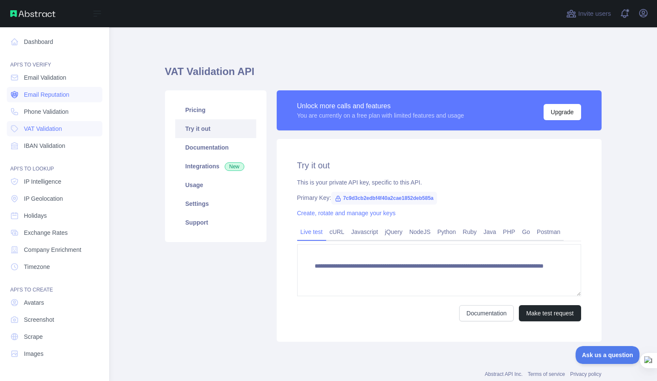
click at [52, 97] on span "Email Reputation" at bounding box center [47, 94] width 46 height 9
